Goal: Check status: Check status

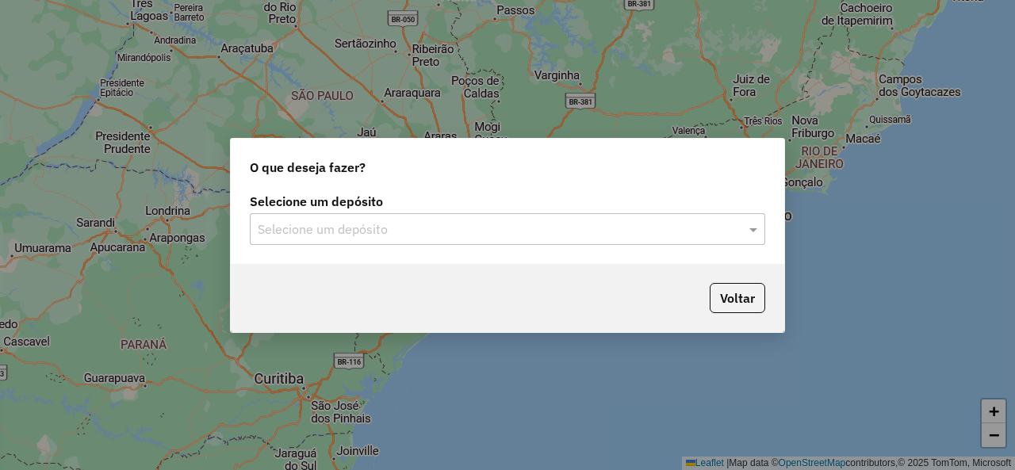
click at [549, 237] on input "text" at bounding box center [492, 229] width 468 height 19
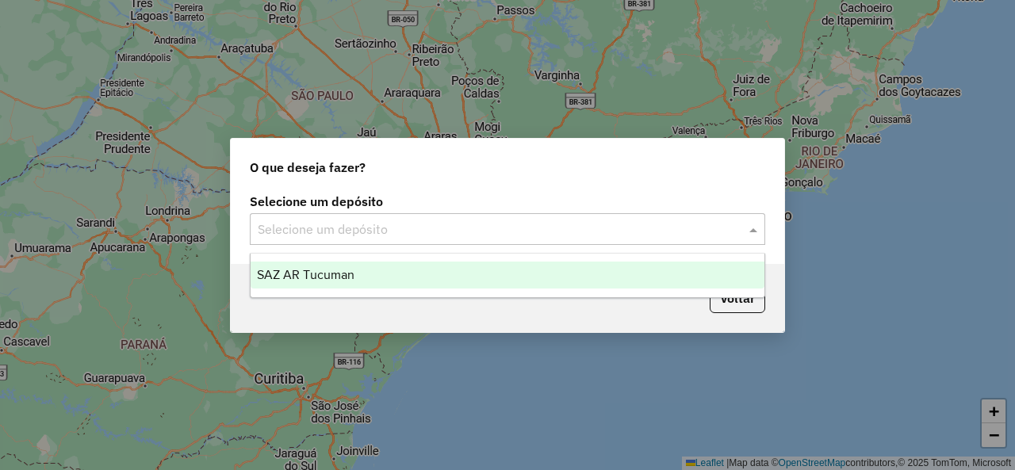
click at [390, 274] on div "SAZ AR Tucuman" at bounding box center [507, 275] width 513 height 27
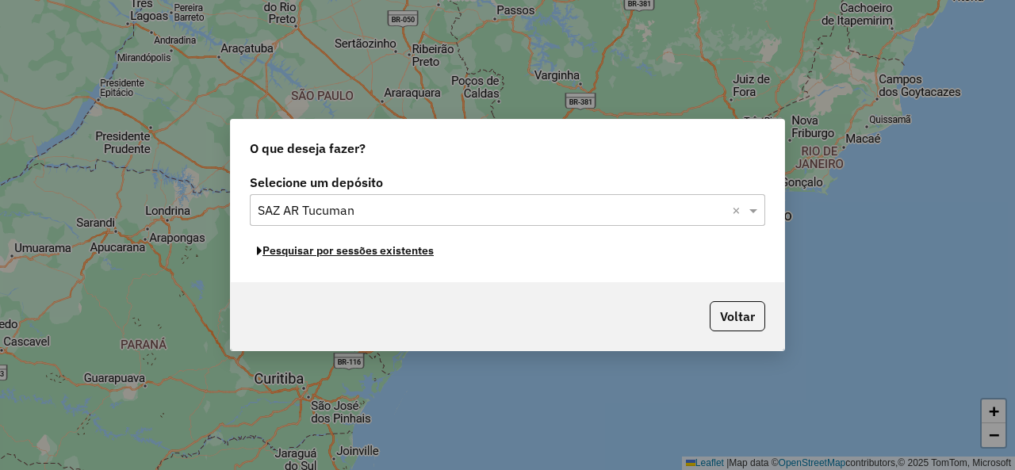
click at [385, 253] on button "Pesquisar por sessões existentes" at bounding box center [345, 251] width 191 height 25
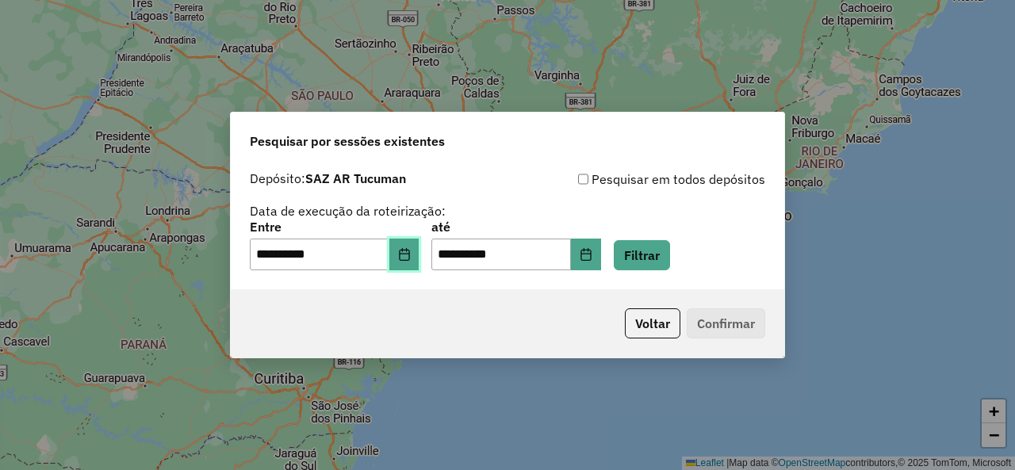
click at [411, 259] on icon "Choose Date" at bounding box center [404, 254] width 13 height 13
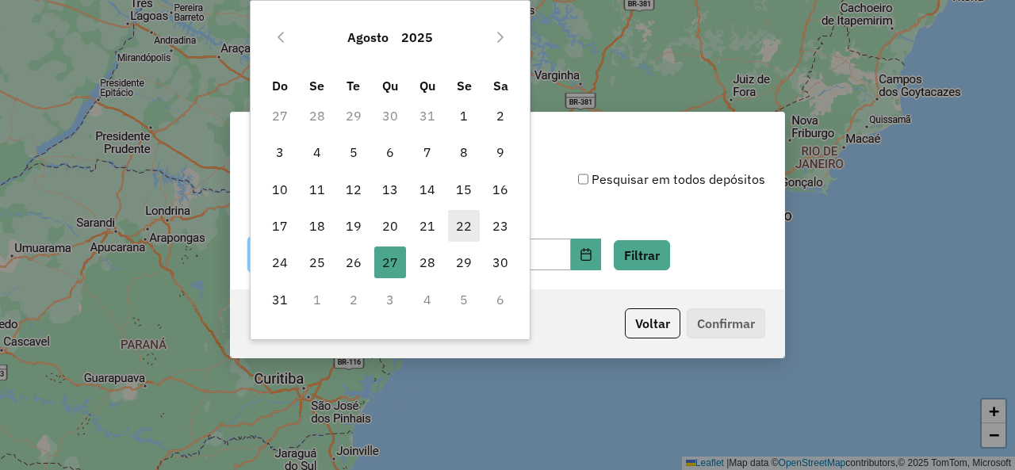
click at [462, 228] on span "22" at bounding box center [464, 226] width 32 height 32
type input "**********"
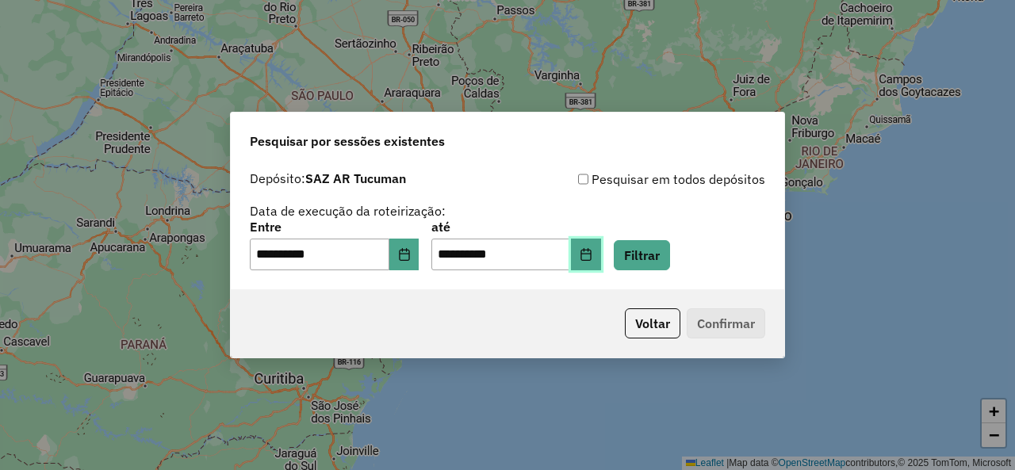
click at [593, 255] on button "Choose Date" at bounding box center [586, 255] width 30 height 32
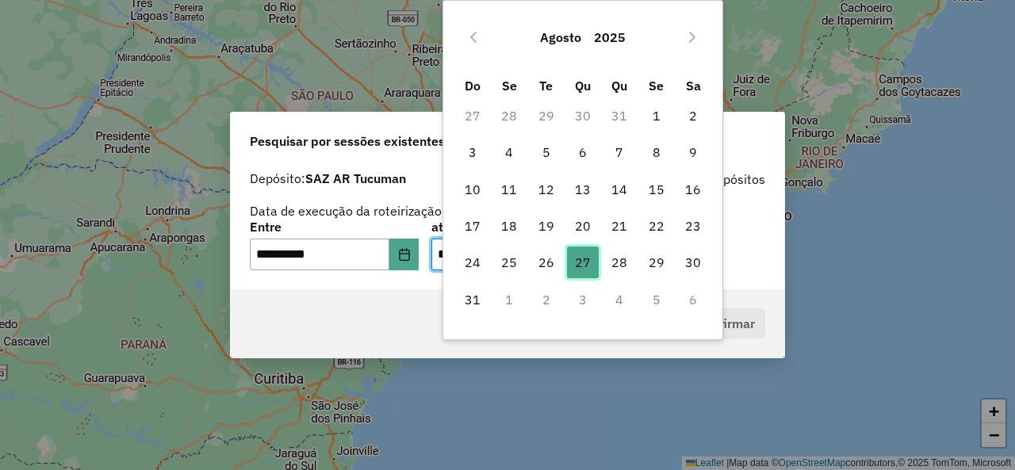
click at [596, 255] on span "27" at bounding box center [583, 263] width 32 height 32
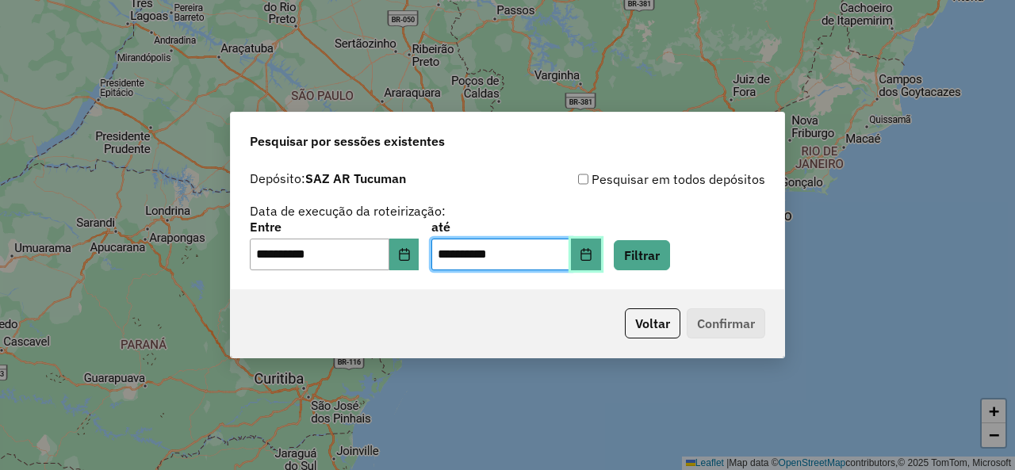
click at [601, 249] on button "Choose Date" at bounding box center [586, 255] width 30 height 32
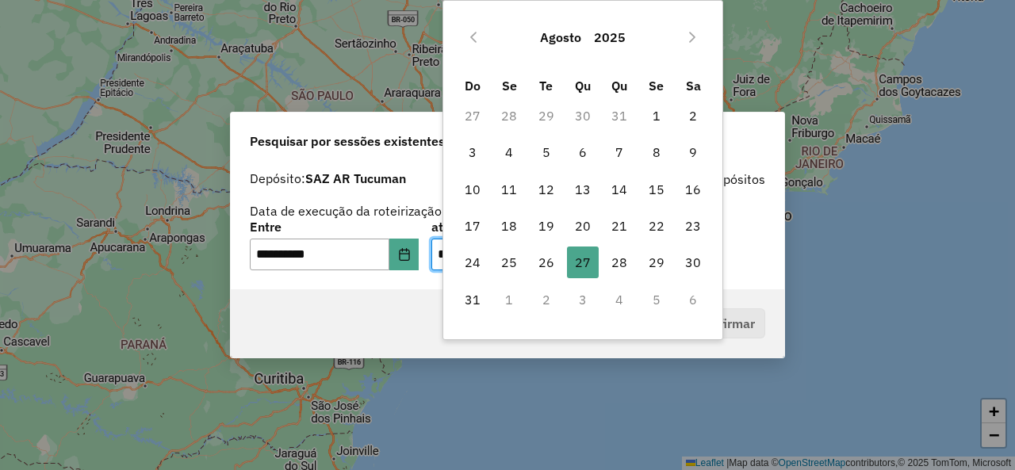
click at [662, 209] on td "22" at bounding box center [656, 226] width 36 height 36
click at [661, 220] on span "22" at bounding box center [657, 226] width 32 height 32
type input "**********"
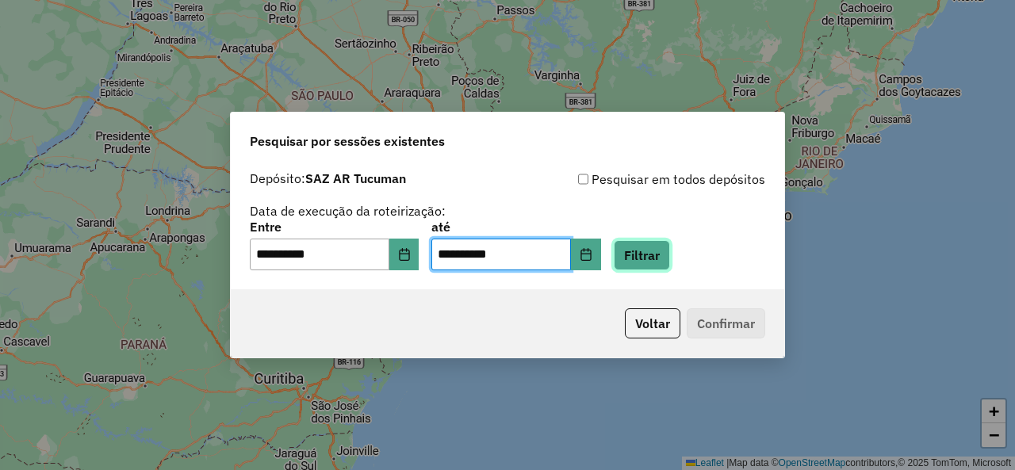
click at [670, 251] on button "Filtrar" at bounding box center [642, 255] width 56 height 30
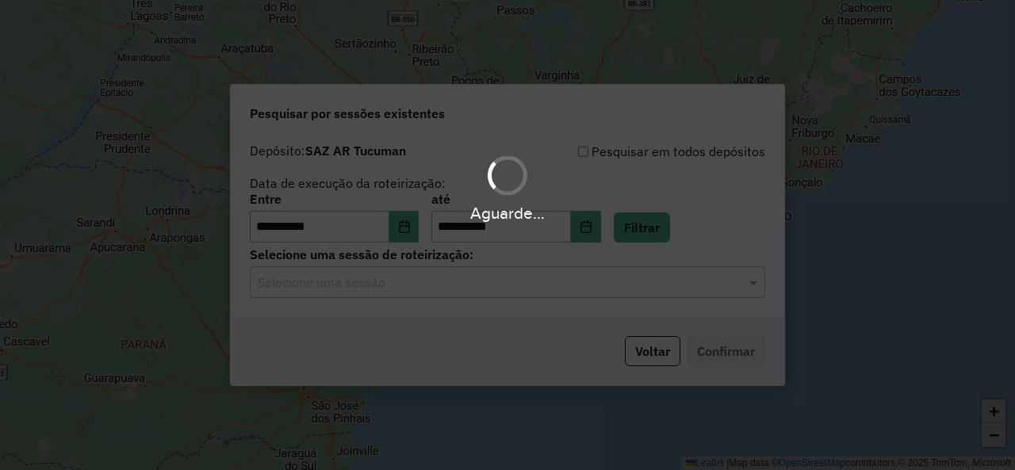
click at [514, 290] on div "Aguarde..." at bounding box center [507, 235] width 1015 height 470
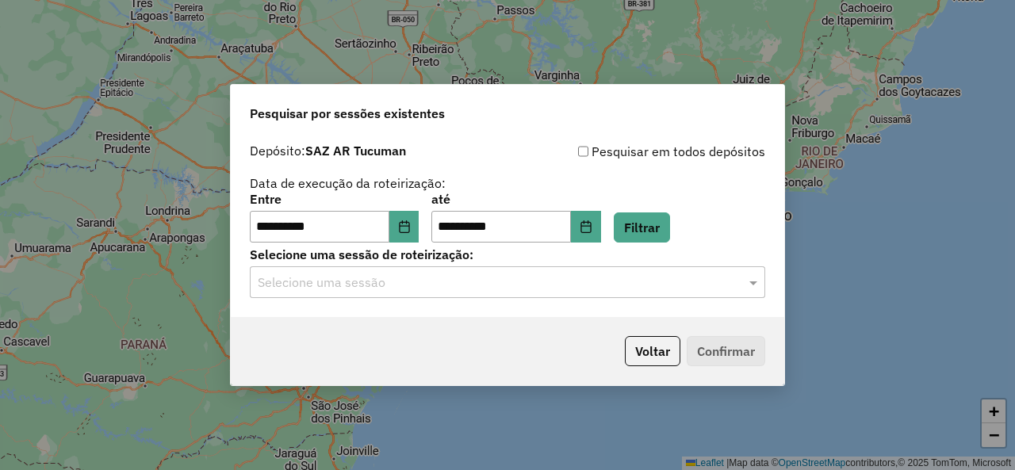
click at [506, 291] on input "text" at bounding box center [492, 283] width 468 height 19
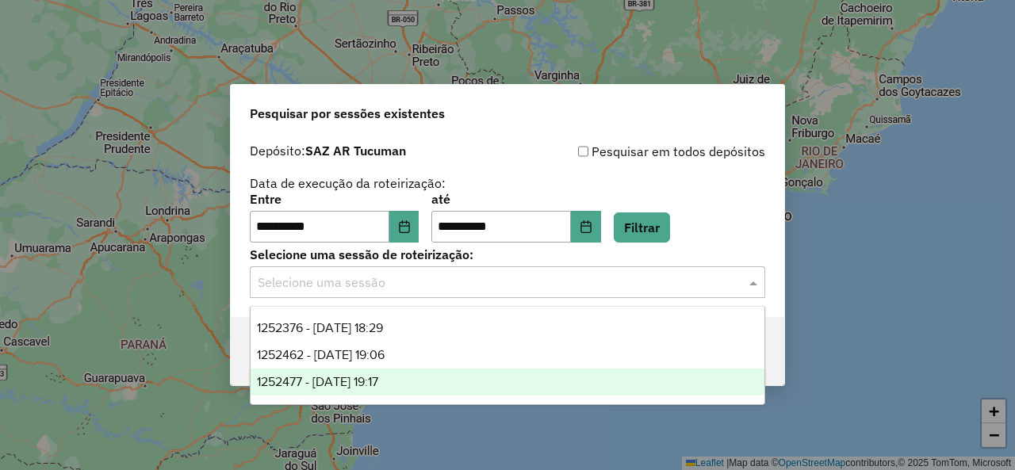
click at [454, 374] on div "1252477 - 22/08/2025 19:17" at bounding box center [507, 382] width 513 height 27
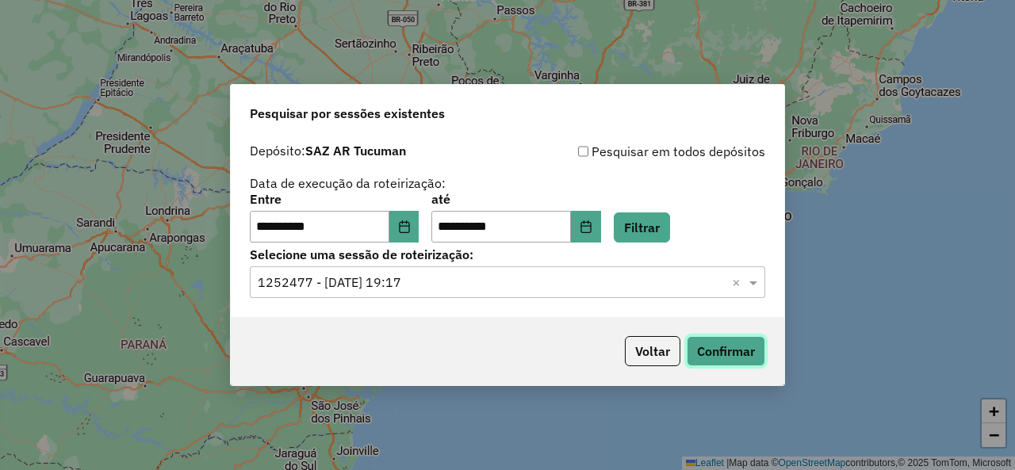
click at [693, 347] on button "Confirmar" at bounding box center [726, 351] width 79 height 30
click at [411, 228] on icon "Choose Date" at bounding box center [404, 226] width 13 height 13
click at [546, 193] on label "até" at bounding box center [515, 199] width 169 height 19
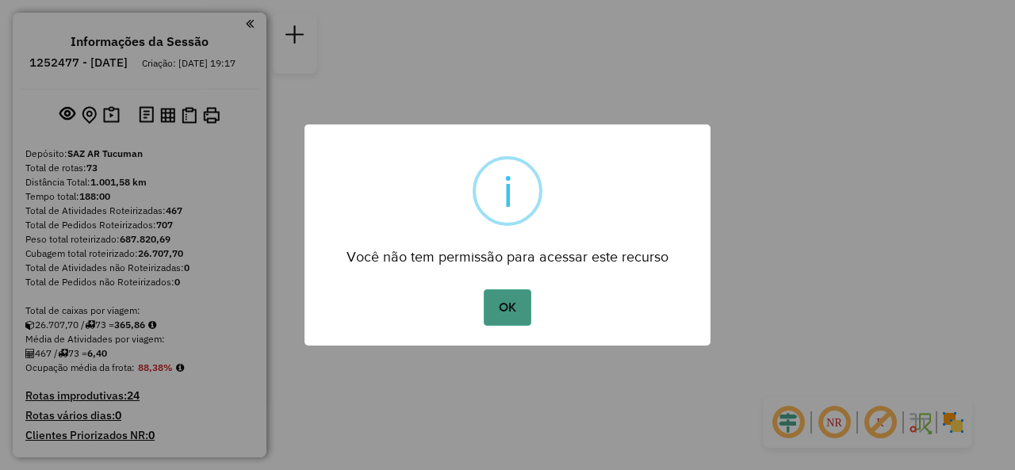
click at [517, 301] on button "OK" at bounding box center [507, 307] width 47 height 36
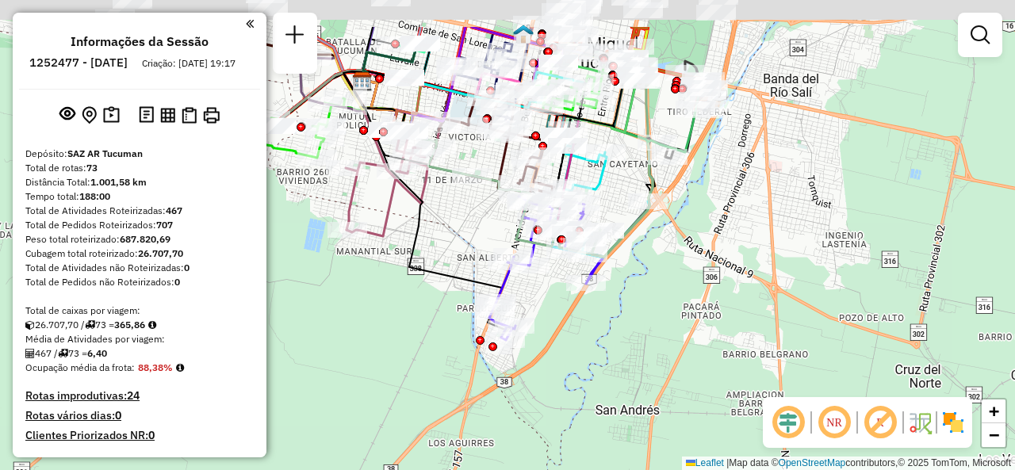
drag, startPoint x: 547, startPoint y: 221, endPoint x: 575, endPoint y: 341, distance: 122.9
click at [573, 347] on div "Janela de atendimento Grade de atendimento Capacidade Transportadoras Veículos …" at bounding box center [507, 235] width 1015 height 470
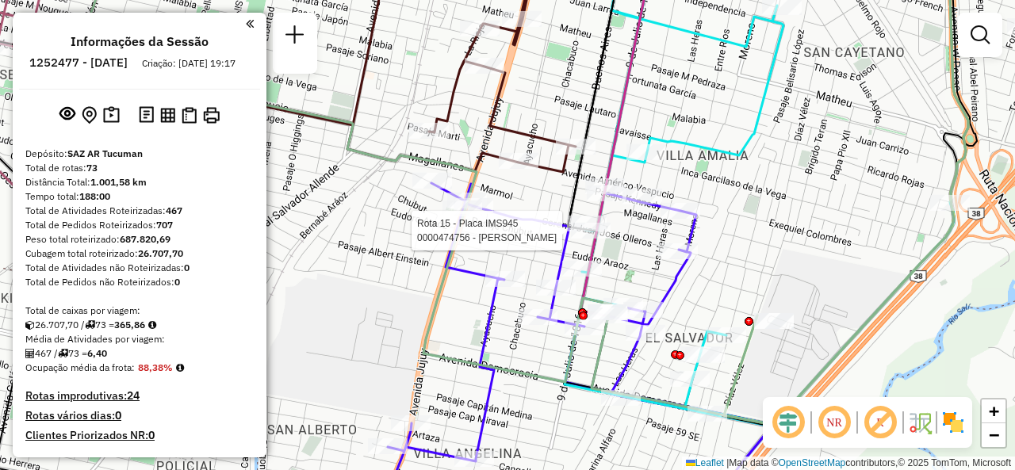
select select "**********"
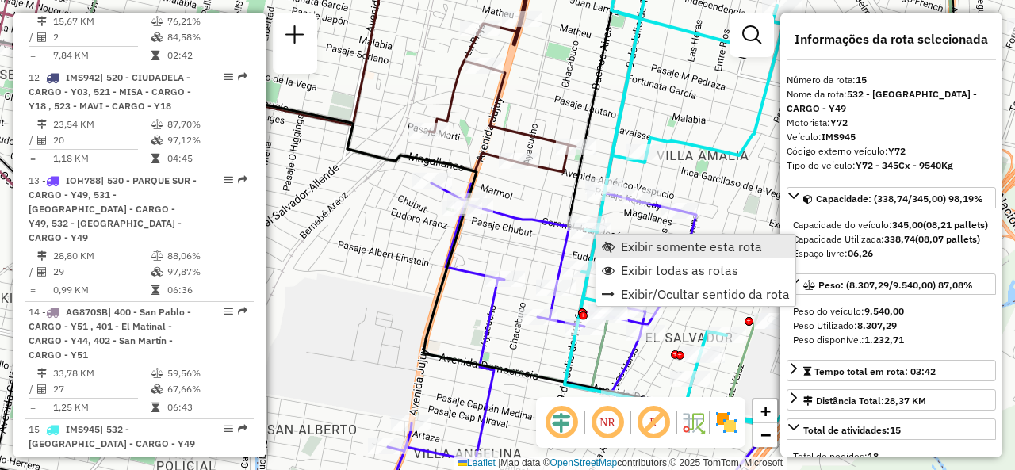
scroll to position [2018, 0]
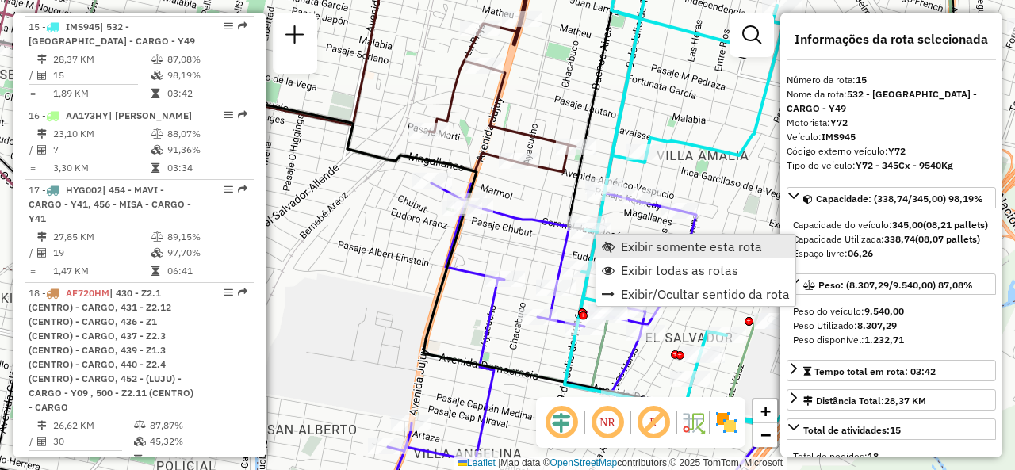
click at [614, 240] on span "Exibir somente esta rota" at bounding box center [608, 246] width 13 height 13
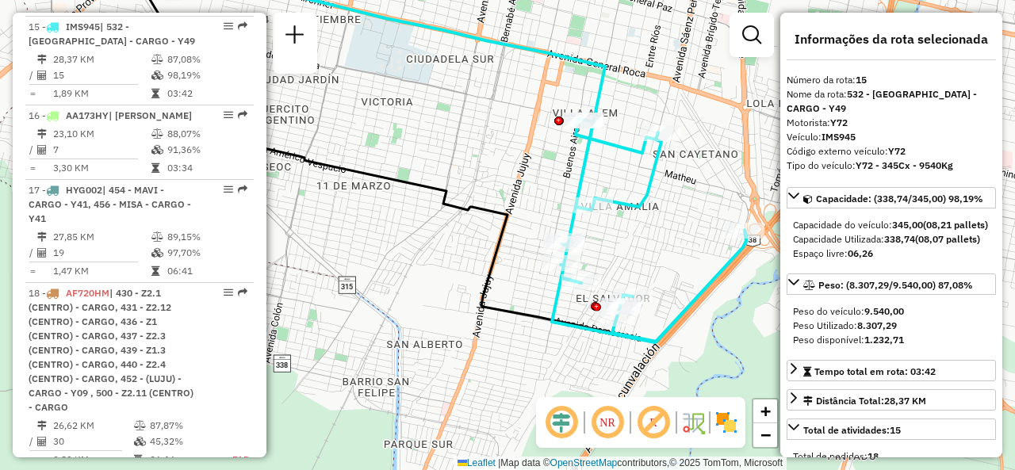
drag, startPoint x: 577, startPoint y: 243, endPoint x: 528, endPoint y: 159, distance: 97.0
click at [528, 159] on div "Janela de atendimento Grade de atendimento Capacidade Transportadoras Veículos …" at bounding box center [507, 235] width 1015 height 470
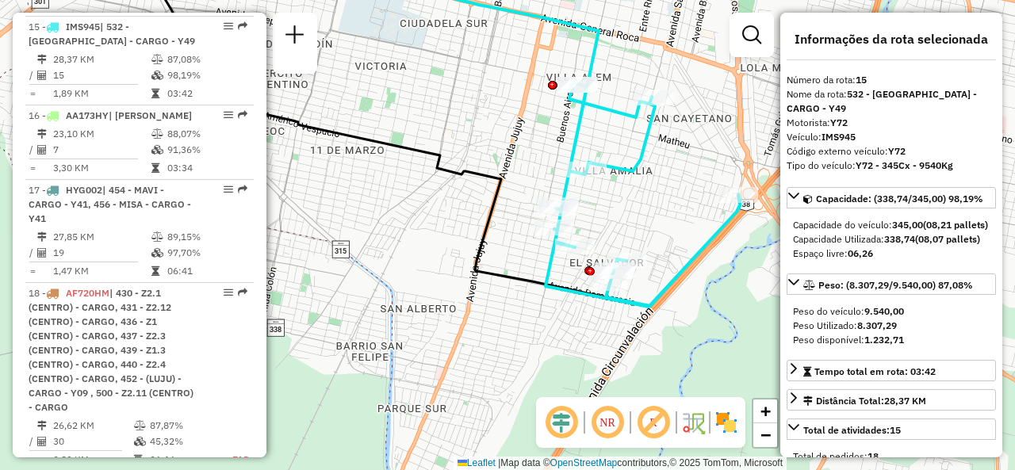
drag, startPoint x: 606, startPoint y: 207, endPoint x: 600, endPoint y: 185, distance: 23.1
click at [600, 185] on div "Janela de atendimento Grade de atendimento Capacidade Transportadoras Veículos …" at bounding box center [507, 235] width 1015 height 470
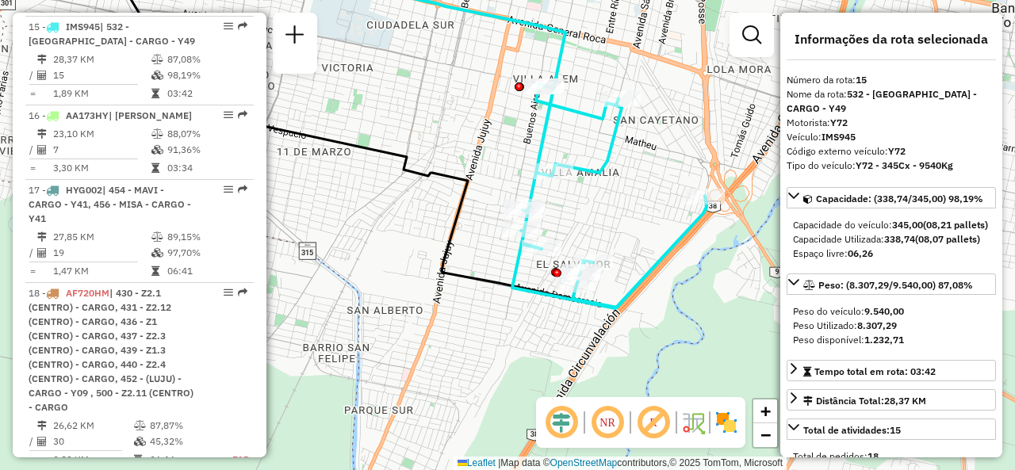
drag, startPoint x: 617, startPoint y: 191, endPoint x: 591, endPoint y: 213, distance: 34.3
click at [591, 213] on div "Janela de atendimento Grade de atendimento Capacidade Transportadoras Veículos …" at bounding box center [507, 235] width 1015 height 470
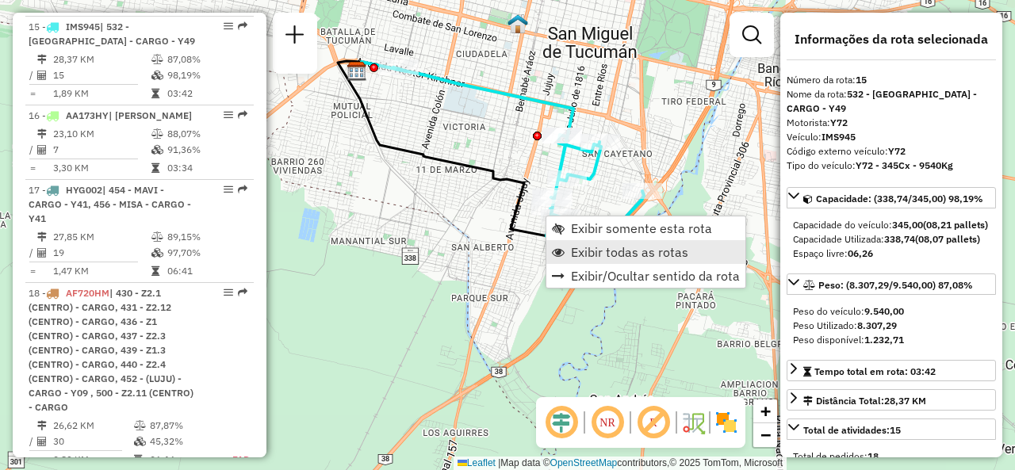
click at [575, 246] on span "Exibir todas as rotas" at bounding box center [629, 252] width 117 height 13
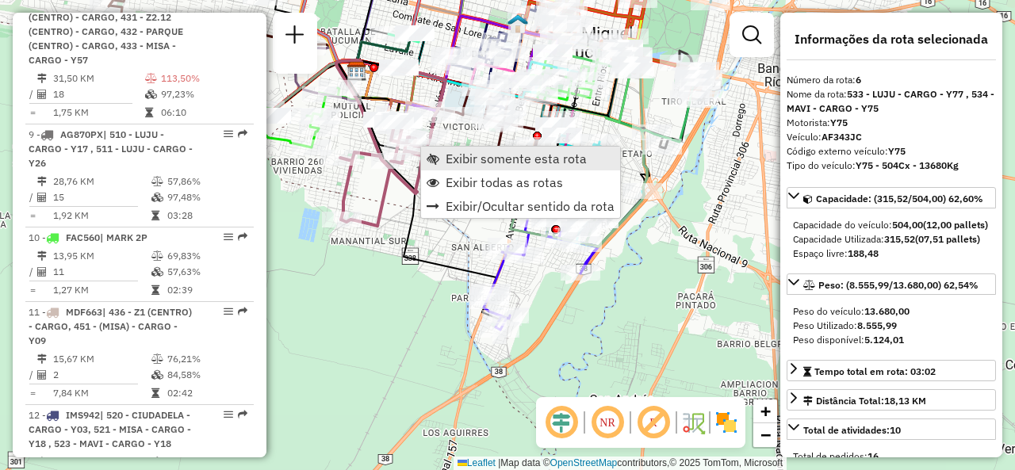
scroll to position [1093, 0]
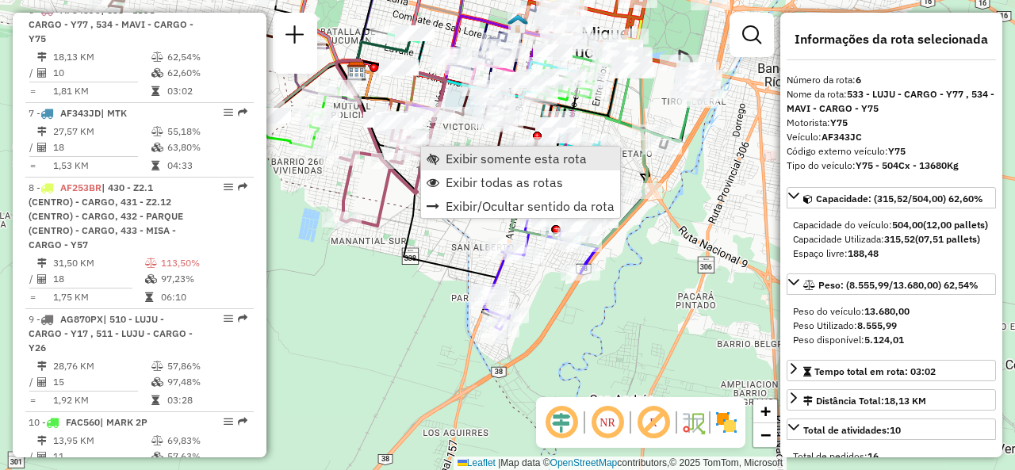
click at [446, 156] on span "Exibir somente esta rota" at bounding box center [516, 158] width 141 height 13
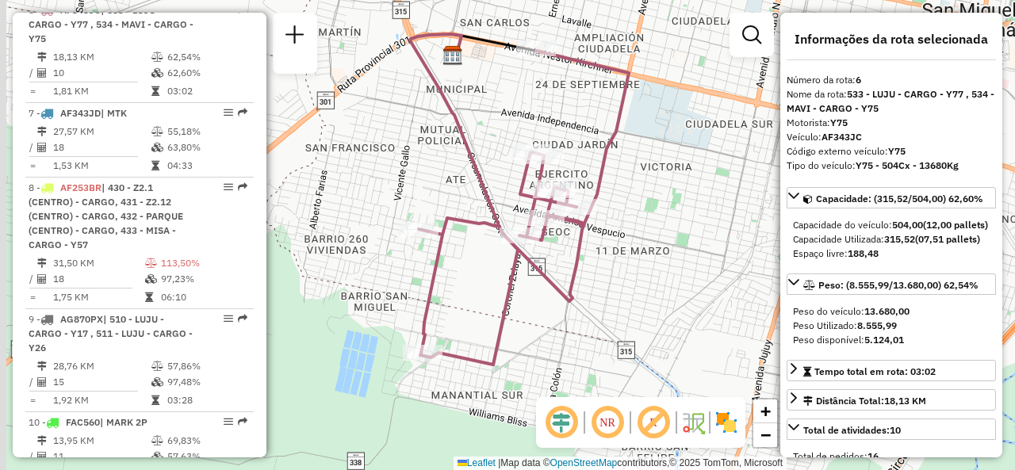
drag, startPoint x: 482, startPoint y: 151, endPoint x: 494, endPoint y: 115, distance: 37.6
click at [494, 115] on div "Janela de atendimento Grade de atendimento Capacidade Transportadoras Veículos …" at bounding box center [507, 235] width 1015 height 470
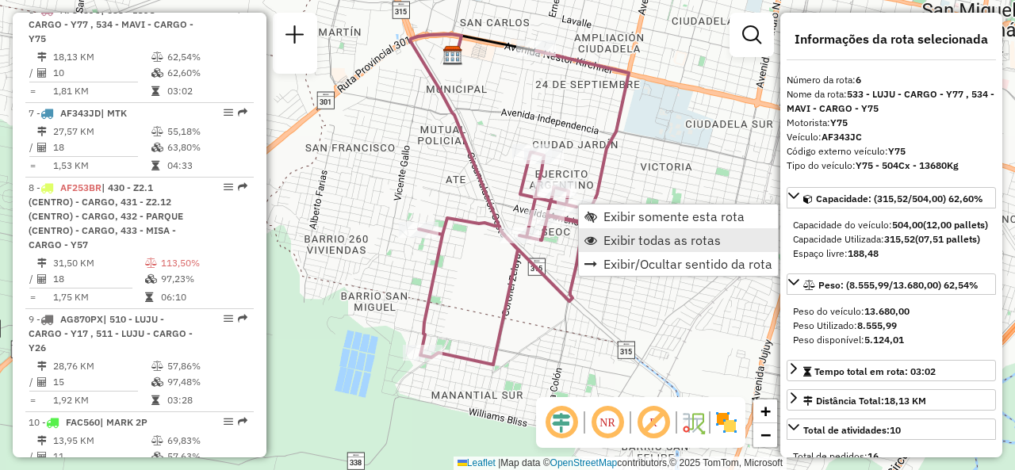
click at [604, 245] on span "Exibir todas as rotas" at bounding box center [662, 240] width 117 height 13
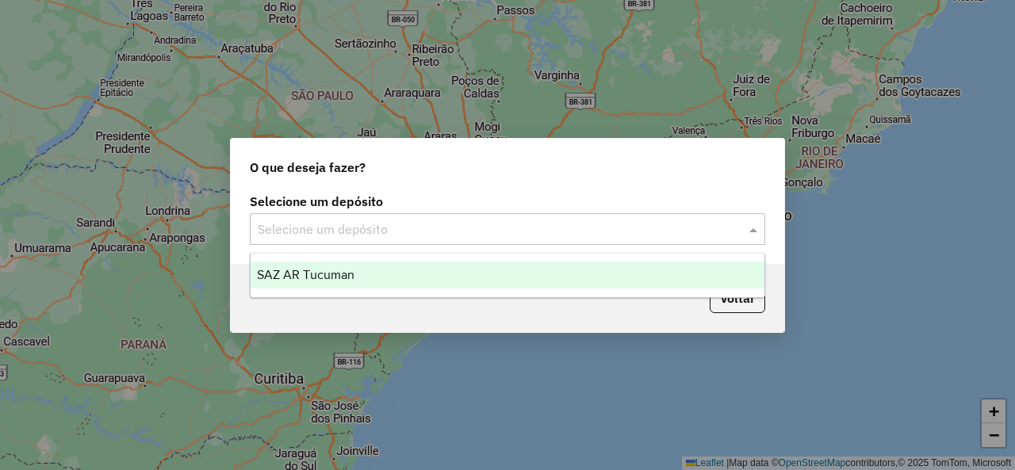
click at [478, 238] on input "text" at bounding box center [492, 229] width 468 height 19
click at [328, 263] on div "SAZ AR Tucuman" at bounding box center [507, 275] width 513 height 27
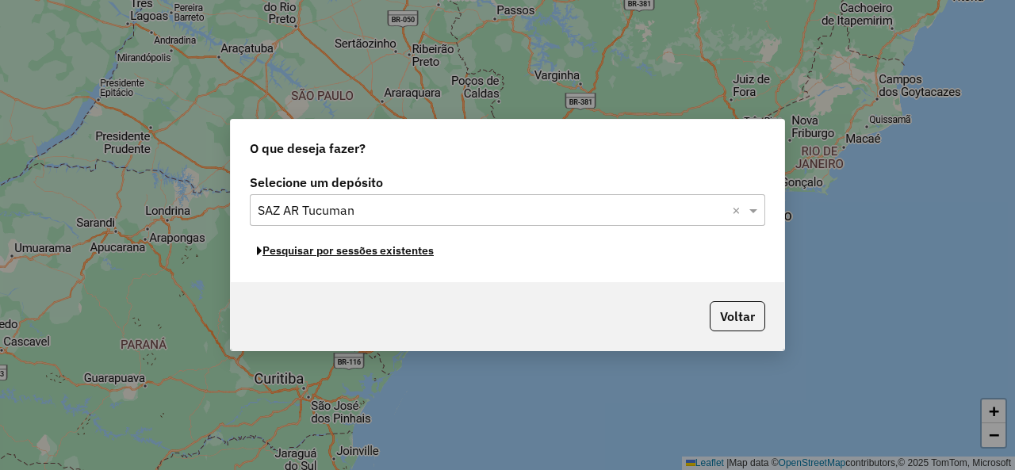
click at [324, 251] on button "Pesquisar por sessões existentes" at bounding box center [345, 251] width 191 height 25
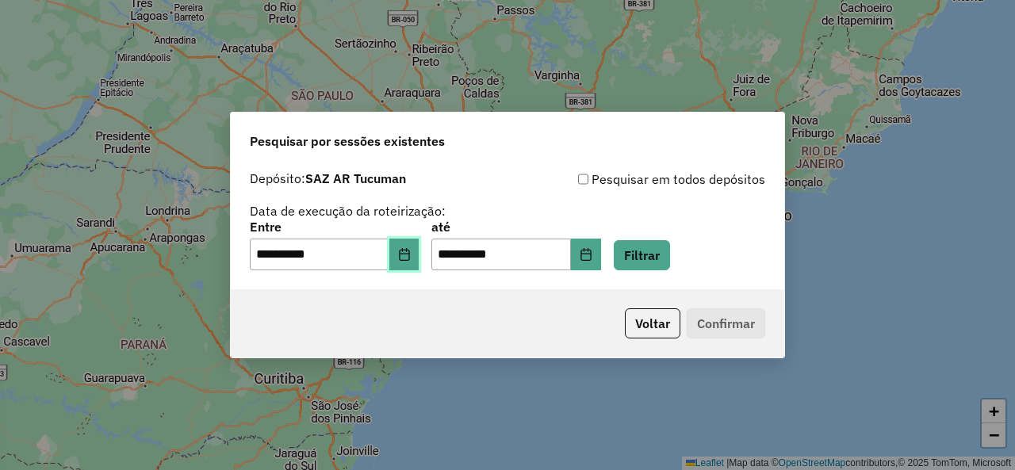
click at [414, 264] on button "Choose Date" at bounding box center [404, 255] width 30 height 32
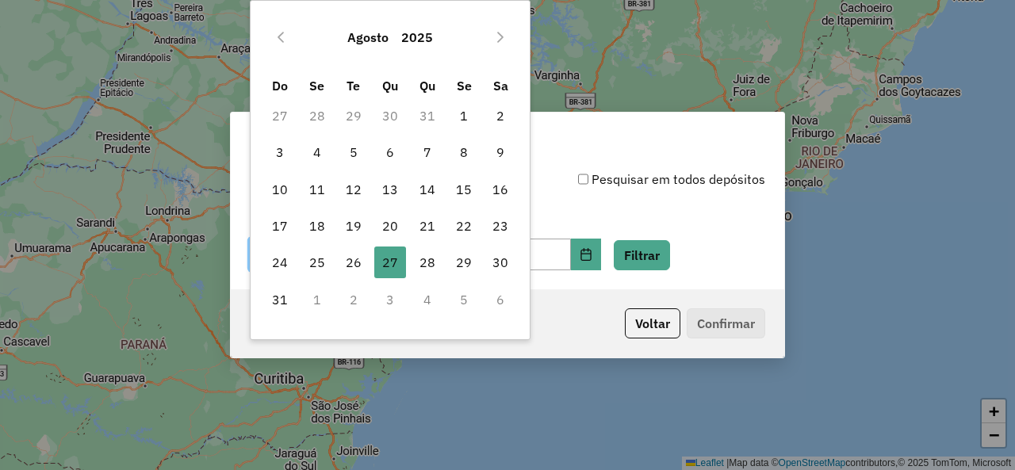
click at [371, 220] on td "19" at bounding box center [353, 226] width 36 height 36
click at [365, 221] on span "19" at bounding box center [354, 226] width 32 height 32
type input "**********"
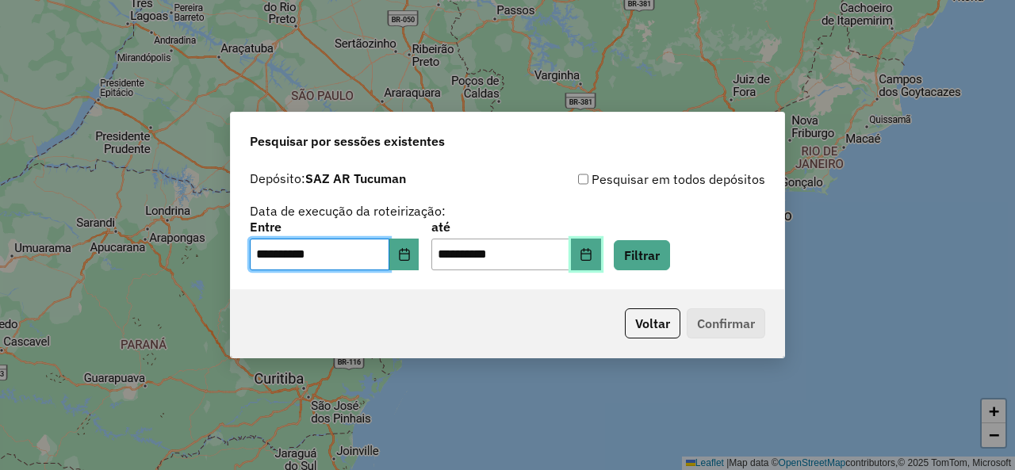
click at [601, 265] on button "Choose Date" at bounding box center [586, 255] width 30 height 32
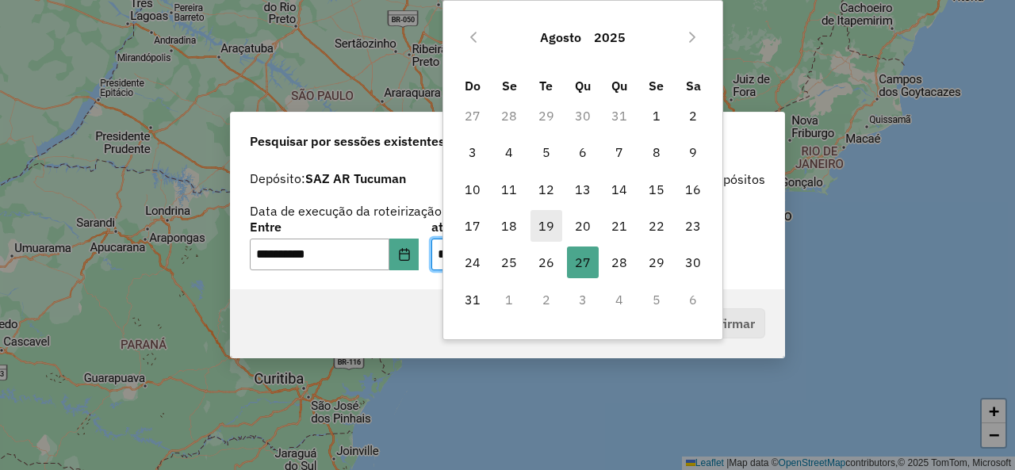
click at [542, 224] on span "19" at bounding box center [547, 226] width 32 height 32
type input "**********"
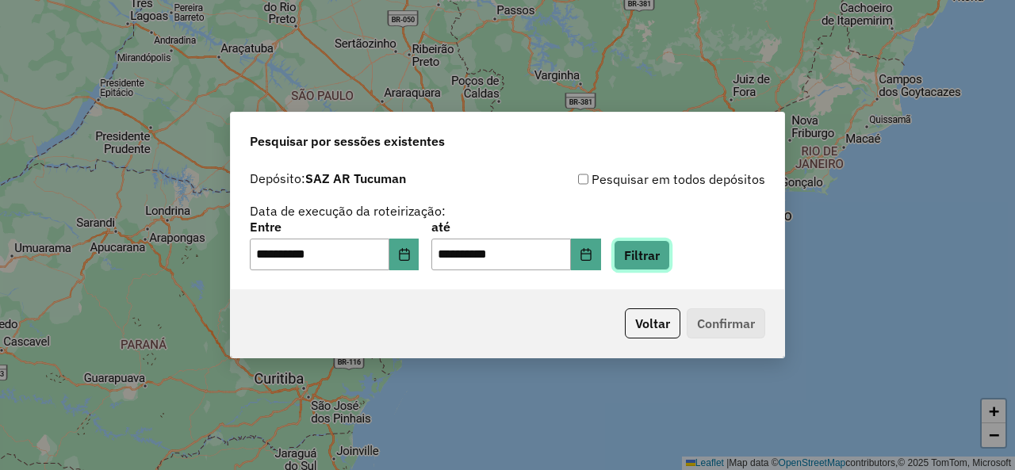
click at [670, 252] on button "Filtrar" at bounding box center [642, 255] width 56 height 30
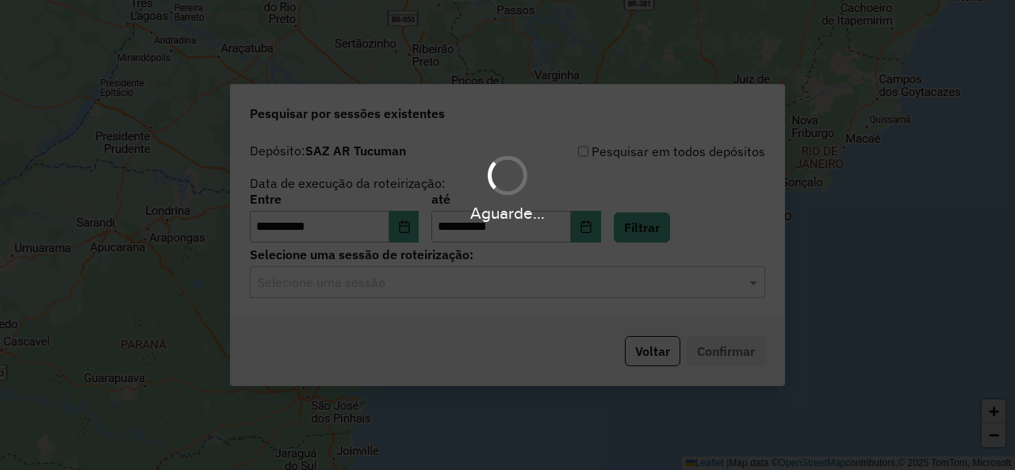
click at [737, 285] on div at bounding box center [507, 282] width 515 height 21
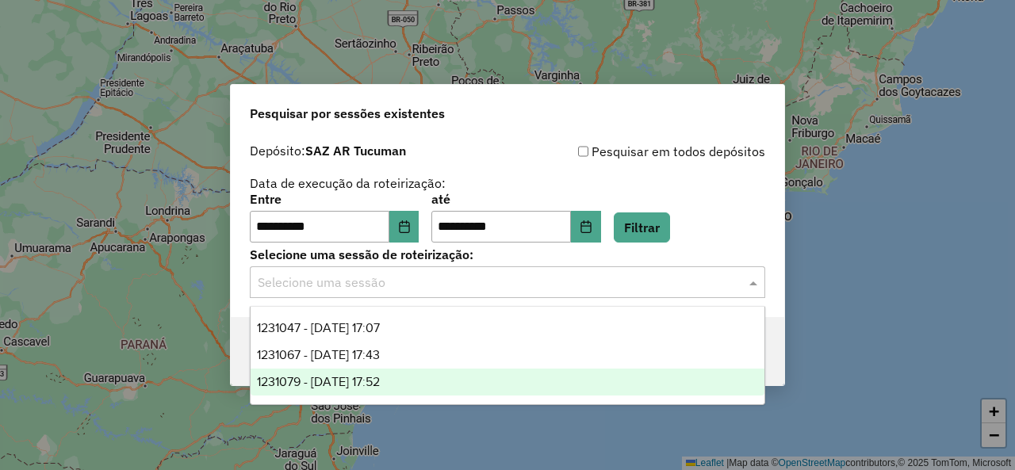
click at [412, 385] on div "1231079 - [DATE] 17:52" at bounding box center [507, 382] width 513 height 27
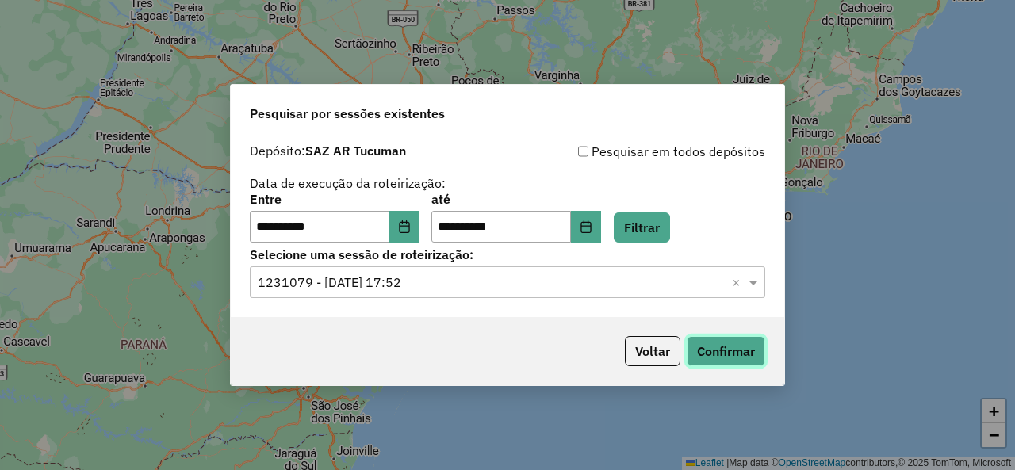
click at [713, 345] on button "Confirmar" at bounding box center [726, 351] width 79 height 30
